Goal: Information Seeking & Learning: Learn about a topic

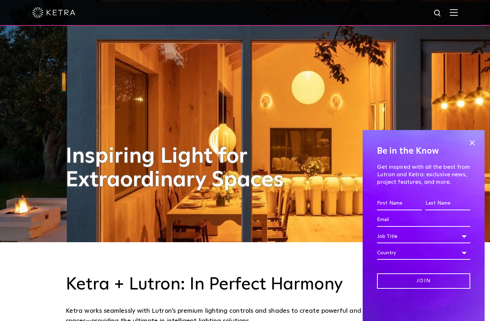
scroll to position [98, 0]
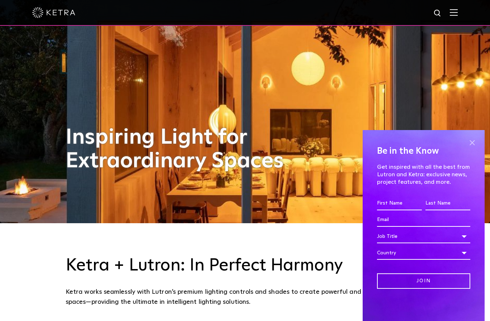
click at [469, 148] on span at bounding box center [472, 142] width 11 height 11
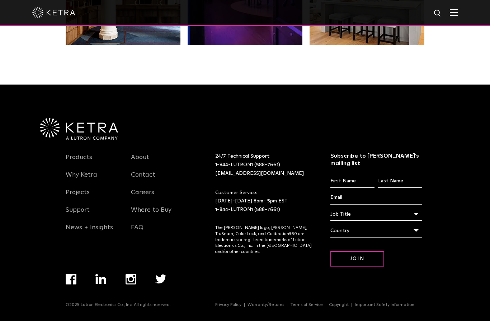
scroll to position [1528, 0]
click at [79, 170] on link "Products" at bounding box center [79, 162] width 27 height 16
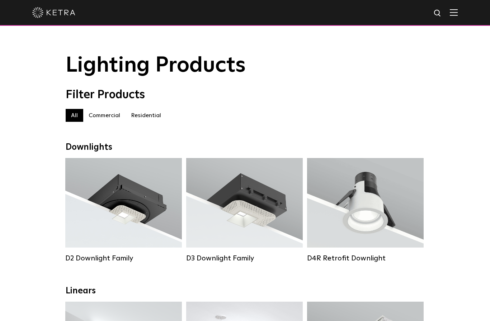
click at [143, 116] on label "Residential" at bounding box center [146, 115] width 41 height 13
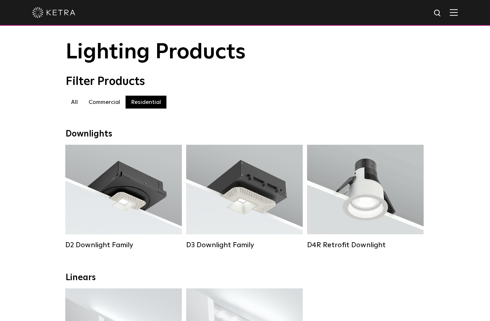
scroll to position [30, 0]
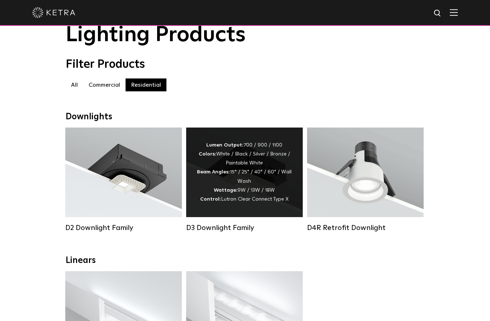
click at [254, 165] on div "Lumen Output: 700 / 900 / 1100 Colors: White / Black / Silver / Bronze / Painta…" at bounding box center [244, 172] width 95 height 63
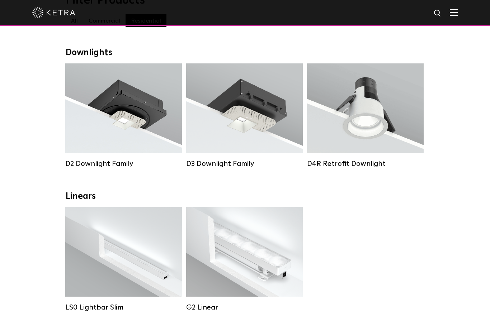
scroll to position [101, 0]
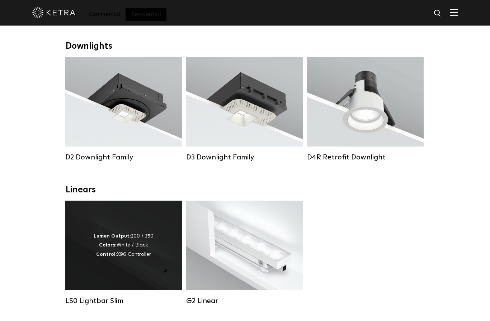
click at [124, 254] on div "Lumen Output: 200 / 350 Colors: White / Black Control: X96 Controller" at bounding box center [124, 245] width 60 height 27
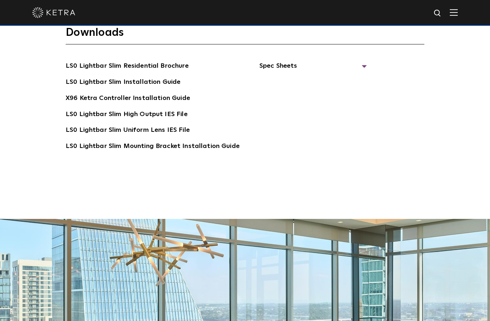
scroll to position [1467, 0]
click at [91, 72] on link "LS0 Lightbar Slim Residential Brochure" at bounding box center [127, 66] width 123 height 11
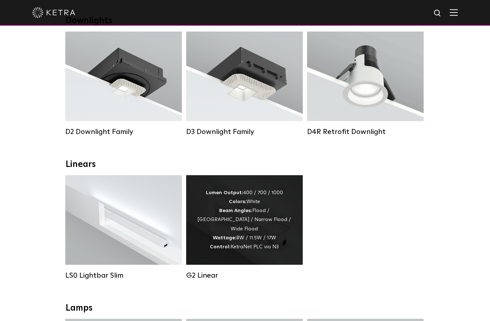
click at [199, 273] on div "G2 Linear" at bounding box center [244, 227] width 117 height 105
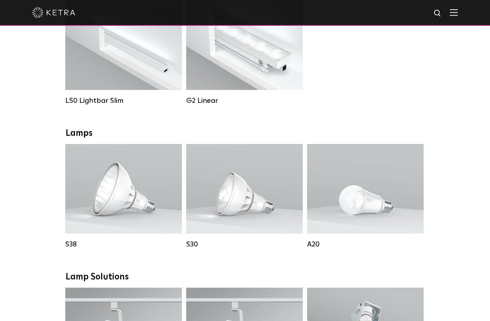
scroll to position [301, 0]
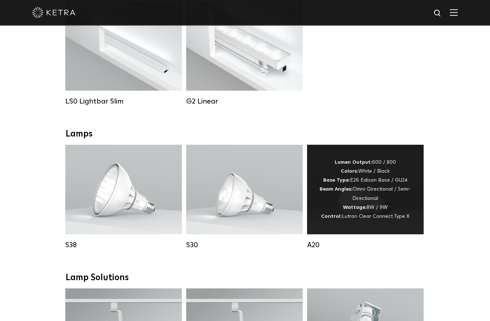
click at [377, 194] on div "Lumen Output: 600 / 800 Colors: White / Black Base Type: E26 Edison Base / GU24…" at bounding box center [365, 189] width 95 height 63
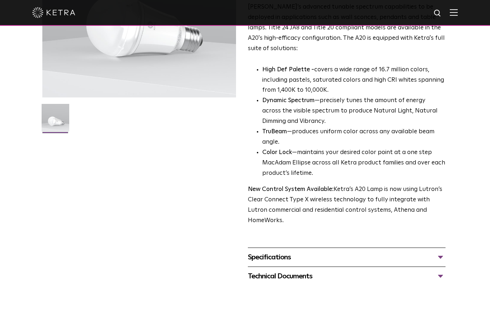
scroll to position [160, 0]
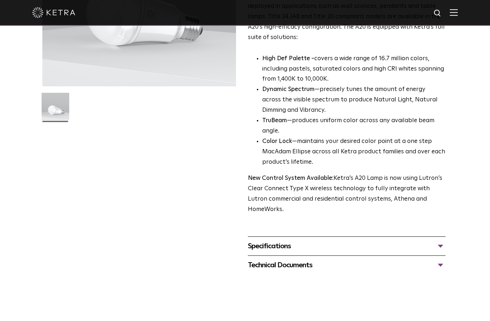
click at [440, 260] on div "Technical Documents" at bounding box center [347, 265] width 198 height 11
click at [304, 284] on link "A20 Specification Sheet" at bounding box center [283, 287] width 71 height 6
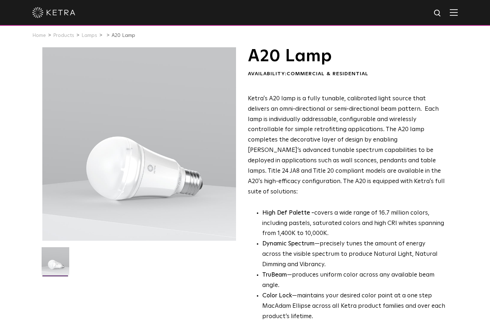
scroll to position [0, 0]
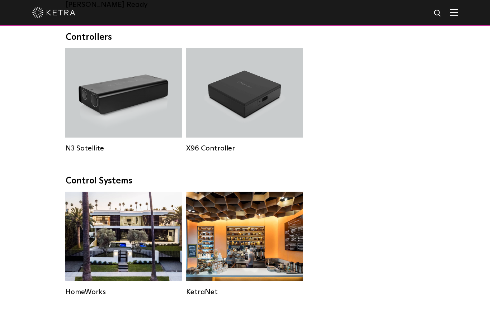
scroll to position [801, 0]
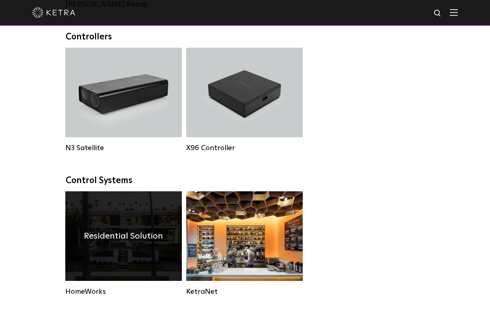
click at [127, 257] on div "Residential Solution" at bounding box center [123, 237] width 117 height 90
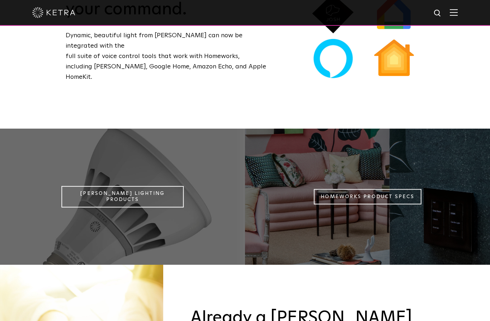
scroll to position [580, 0]
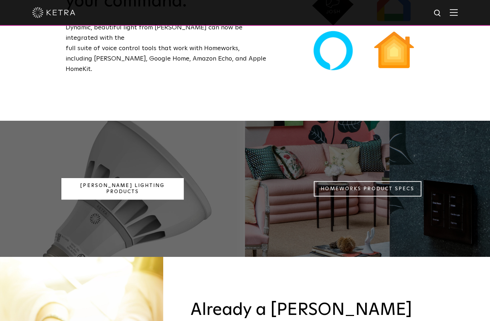
click at [133, 181] on link "[PERSON_NAME] Lighting Products" at bounding box center [122, 189] width 123 height 22
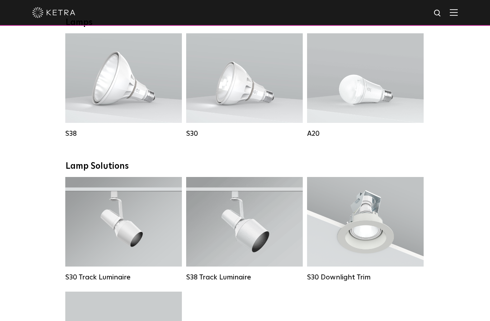
scroll to position [514, 0]
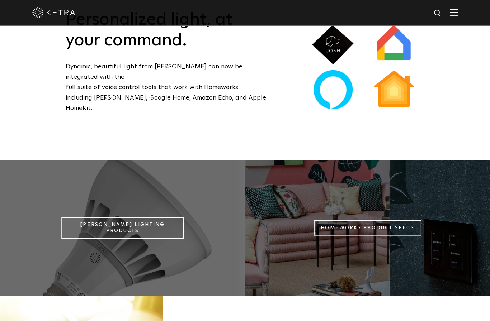
scroll to position [539, 0]
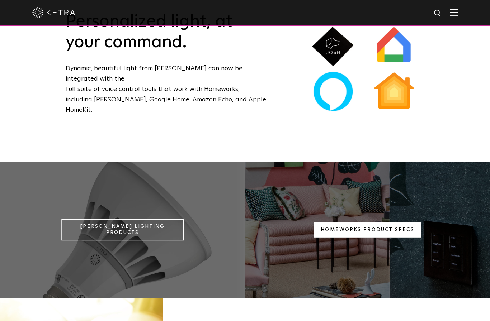
click at [400, 222] on link "Homeworks Product Specs" at bounding box center [367, 229] width 108 height 15
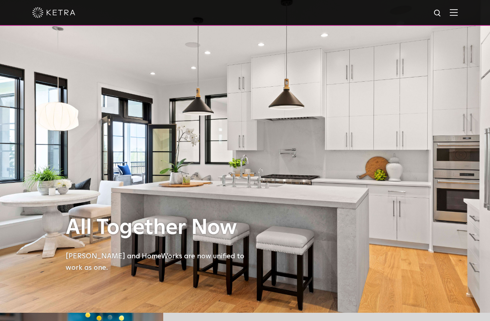
scroll to position [0, 0]
